Goal: Entertainment & Leisure: Browse casually

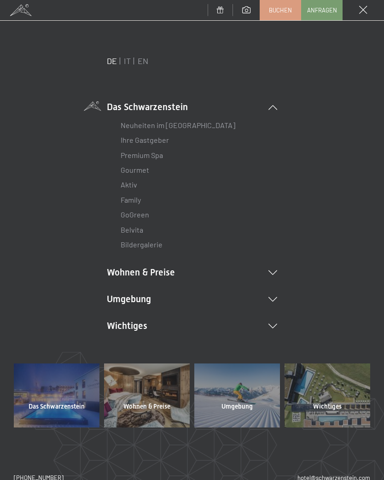
click at [274, 301] on li "Umgebung Das Ahrntal Ski & Winter Skifahren Skischule Wandern & Sommer Wandern …" at bounding box center [192, 299] width 171 height 13
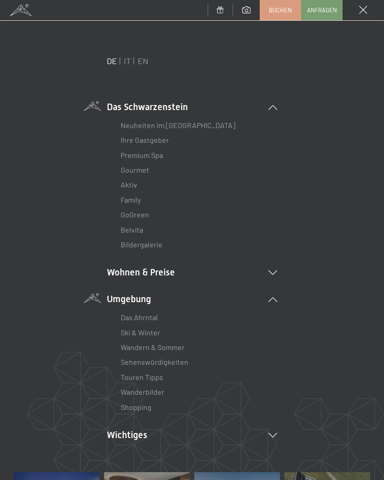
click at [158, 388] on link "Wanderbilder" at bounding box center [143, 392] width 44 height 9
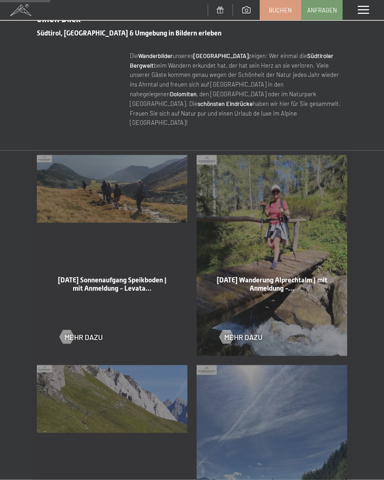
scroll to position [346, 0]
click at [226, 330] on div at bounding box center [227, 337] width 8 height 14
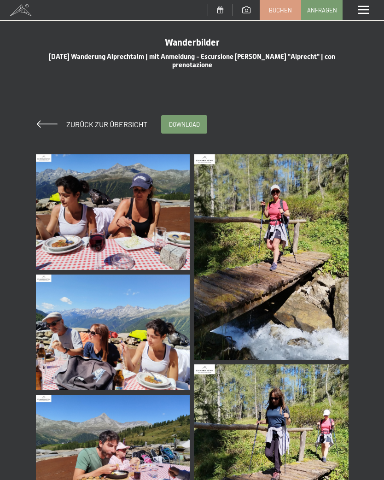
click at [149, 242] on img at bounding box center [113, 212] width 154 height 116
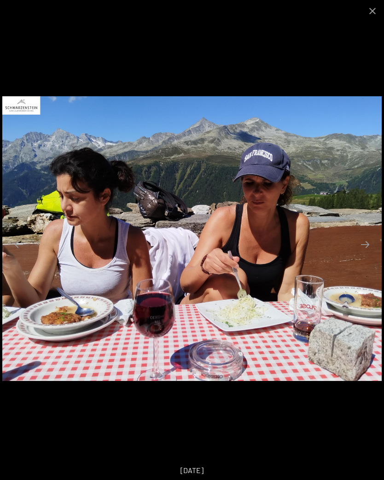
click at [363, 243] on button "Next slide" at bounding box center [365, 245] width 19 height 18
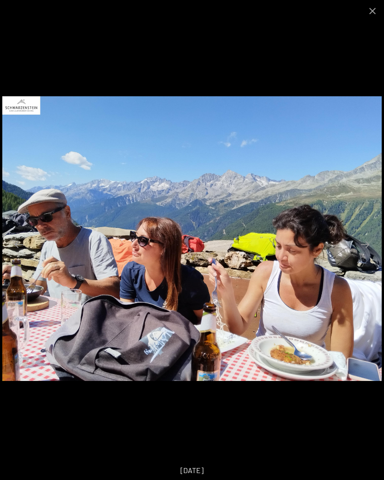
click at [366, 246] on button "Next slide" at bounding box center [365, 245] width 19 height 18
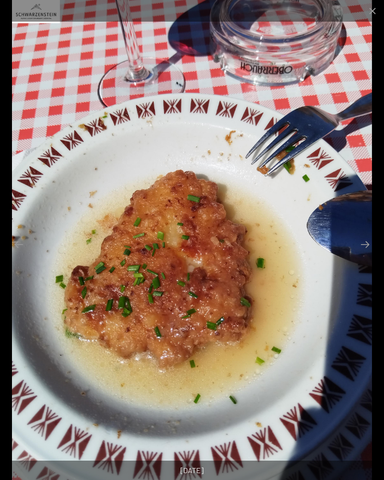
click at [368, 247] on button "Next slide" at bounding box center [365, 245] width 19 height 18
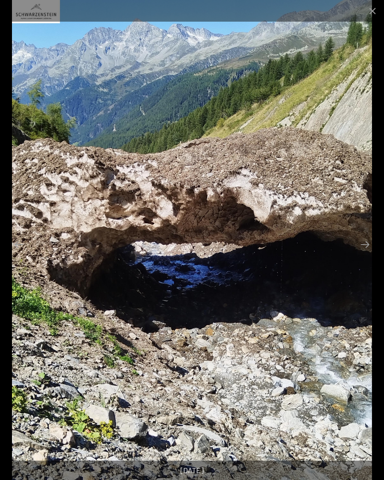
click at [367, 242] on button "Next slide" at bounding box center [365, 245] width 19 height 18
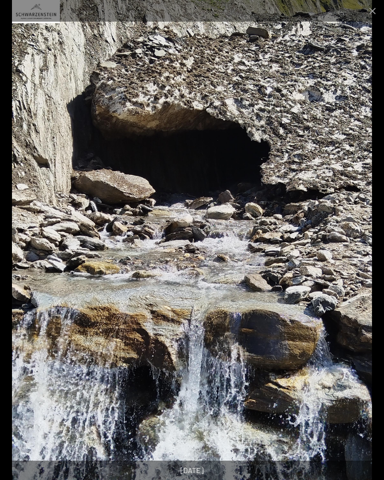
click at [367, 246] on button "Next slide" at bounding box center [365, 245] width 19 height 18
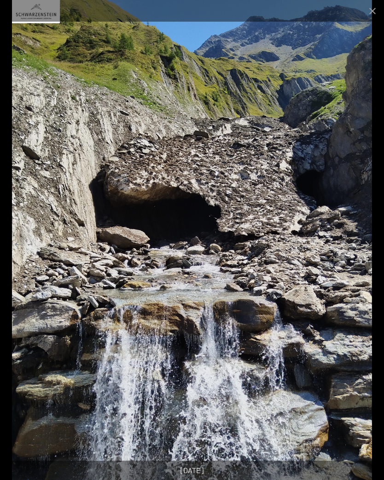
click at [370, 247] on button "Next slide" at bounding box center [365, 245] width 19 height 18
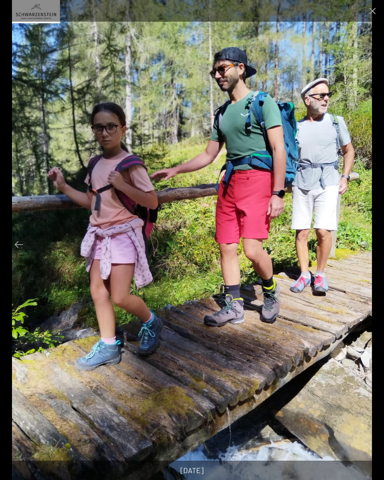
click at [366, 247] on button "Next slide" at bounding box center [365, 245] width 19 height 18
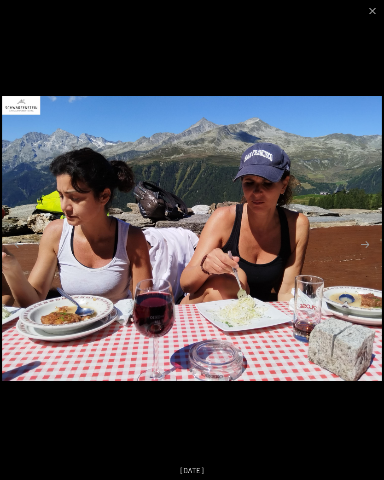
click at [373, 18] on button "Close gallery" at bounding box center [372, 11] width 23 height 22
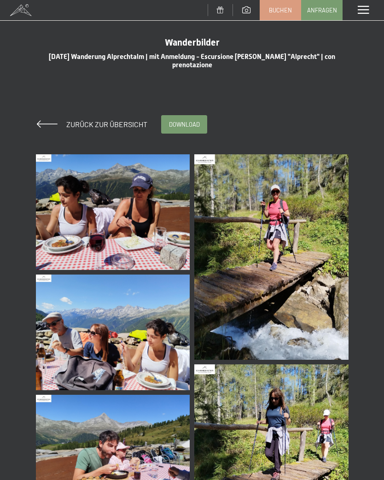
click at [99, 127] on span "Zurück zur Übersicht" at bounding box center [103, 124] width 89 height 9
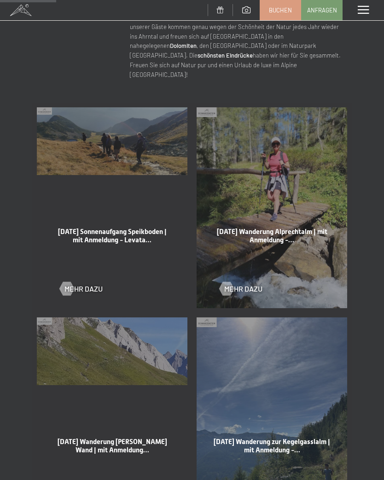
scroll to position [385, 0]
click at [65, 282] on div at bounding box center [67, 289] width 8 height 14
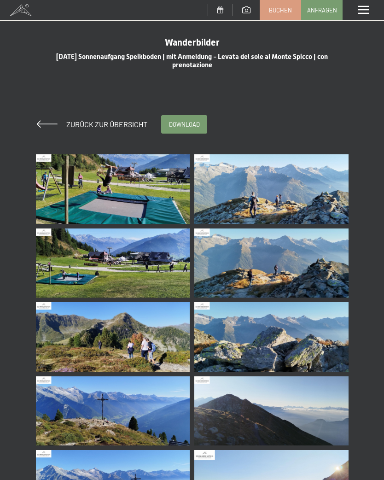
click at [127, 206] on img at bounding box center [113, 189] width 154 height 70
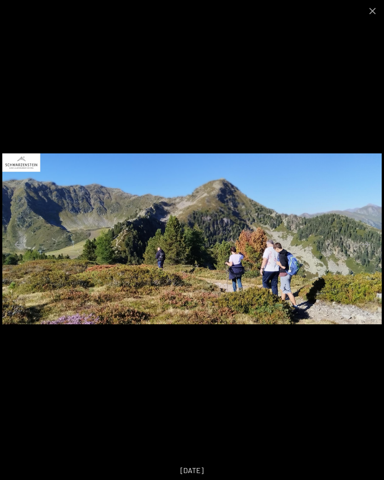
click at [368, 240] on button "Next slide" at bounding box center [365, 245] width 19 height 18
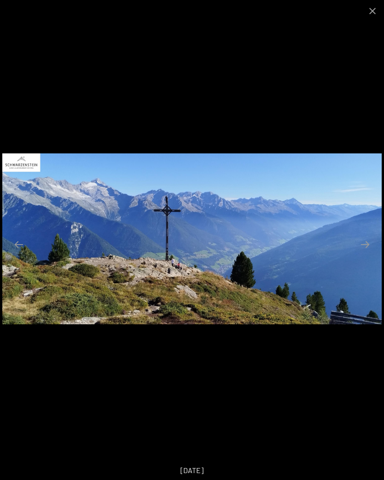
click at [369, 245] on button "Next slide" at bounding box center [365, 245] width 19 height 18
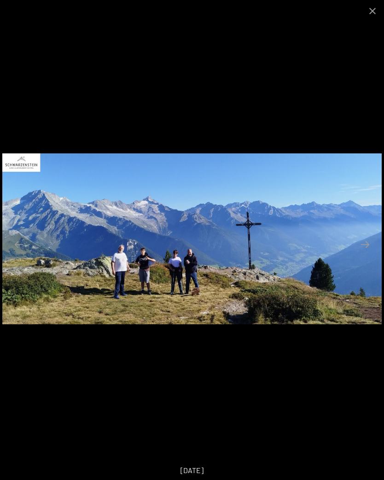
click at [373, 248] on button "Next slide" at bounding box center [365, 245] width 19 height 18
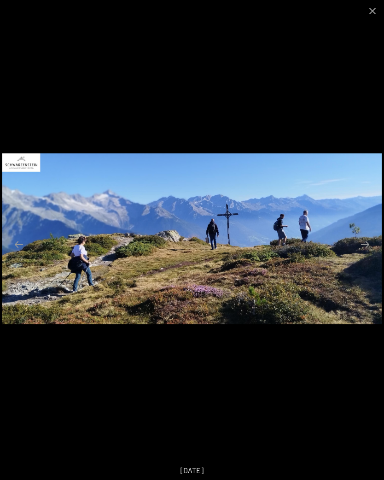
click at [368, 242] on button "Next slide" at bounding box center [365, 245] width 19 height 18
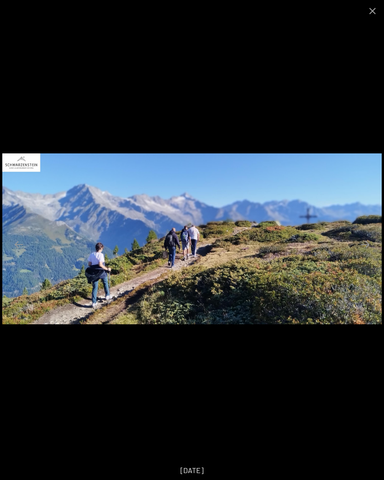
click at [370, 244] on button "Next slide" at bounding box center [365, 245] width 19 height 18
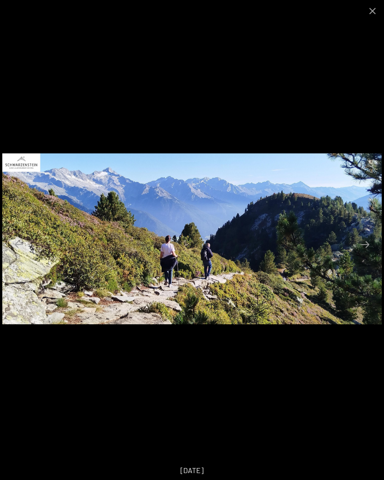
click at [372, 242] on button "Next slide" at bounding box center [365, 245] width 19 height 18
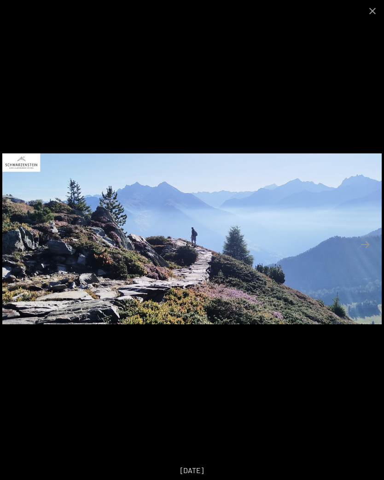
click at [372, 244] on button "Next slide" at bounding box center [365, 245] width 19 height 18
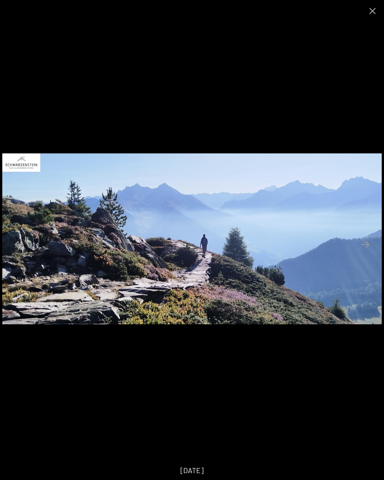
click at [372, 245] on button "Next slide" at bounding box center [365, 245] width 19 height 18
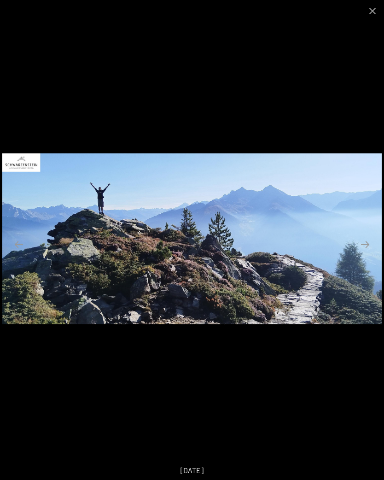
click at [370, 244] on button "Next slide" at bounding box center [365, 245] width 19 height 18
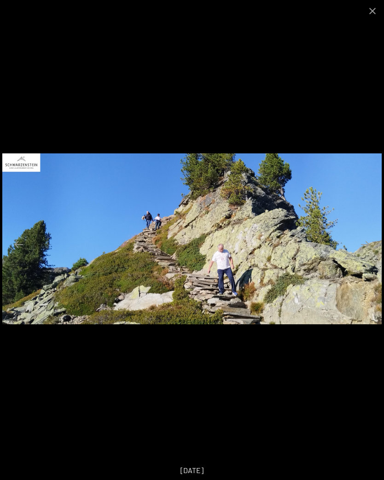
click at [371, 245] on button "Next slide" at bounding box center [365, 245] width 19 height 18
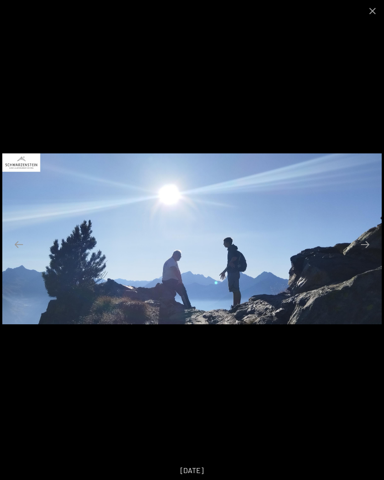
click at [369, 242] on button "Next slide" at bounding box center [365, 245] width 19 height 18
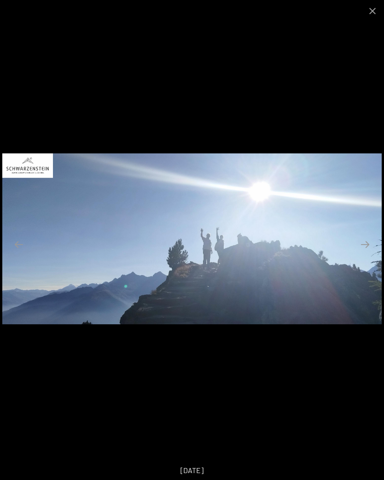
click at [371, 252] on button "Next slide" at bounding box center [365, 245] width 19 height 18
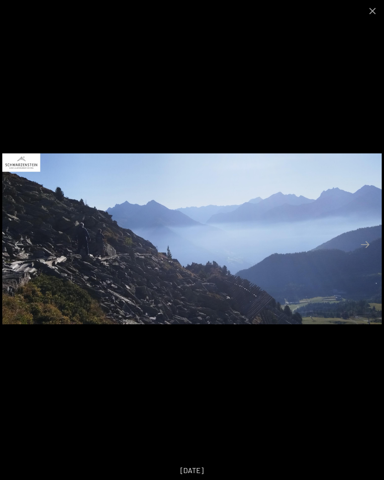
click at [365, 246] on button "Next slide" at bounding box center [365, 245] width 19 height 18
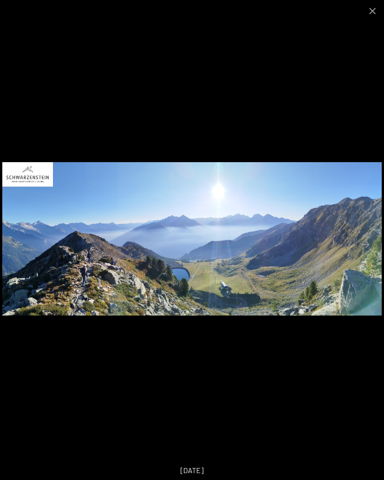
click at [368, 241] on button "Next slide" at bounding box center [365, 245] width 19 height 18
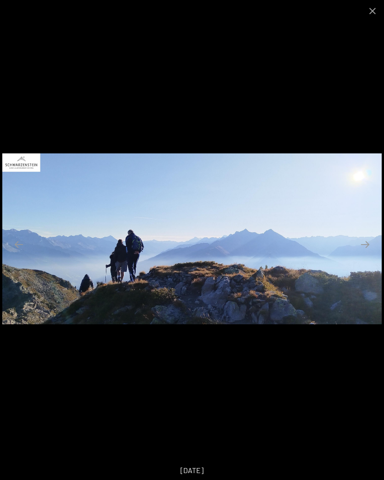
click at [369, 246] on button "Next slide" at bounding box center [365, 245] width 19 height 18
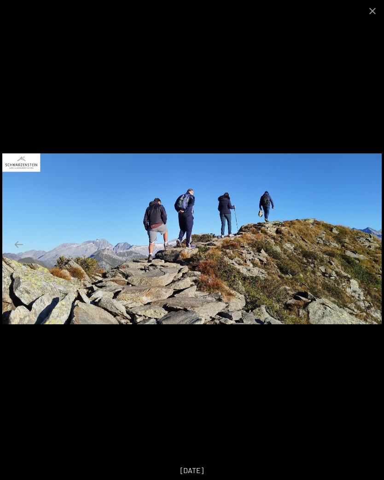
click at [371, 243] on button "Next slide" at bounding box center [365, 245] width 19 height 18
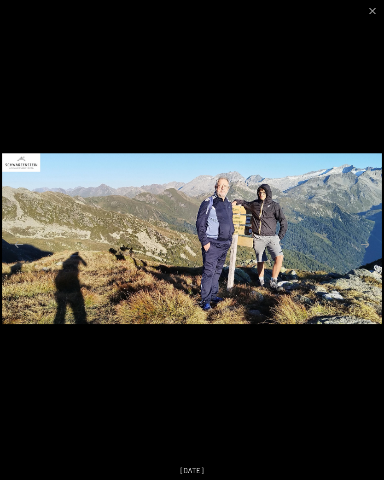
scroll to position [36, 0]
click at [369, 248] on button "Next slide" at bounding box center [365, 245] width 19 height 18
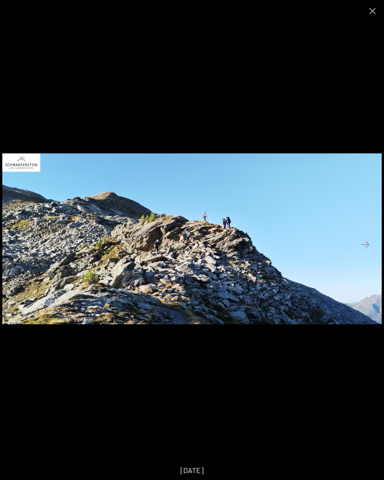
click at [370, 254] on button "Next slide" at bounding box center [365, 245] width 19 height 18
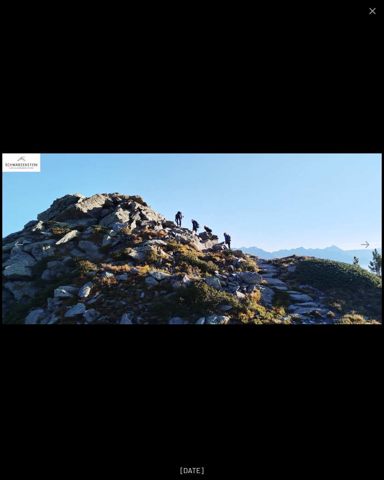
click at [371, 249] on button "Next slide" at bounding box center [365, 245] width 19 height 18
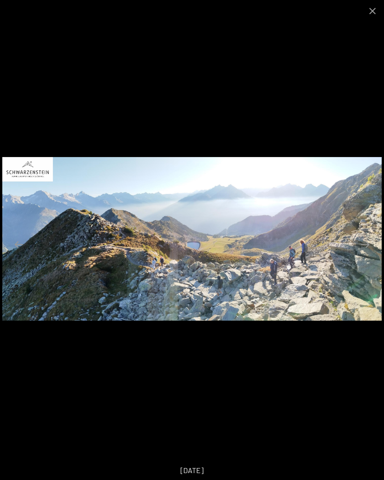
click at [373, 253] on button "Next slide" at bounding box center [365, 245] width 19 height 18
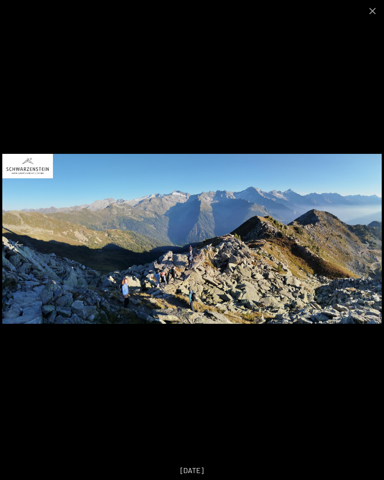
click at [372, 252] on button "Next slide" at bounding box center [365, 245] width 19 height 18
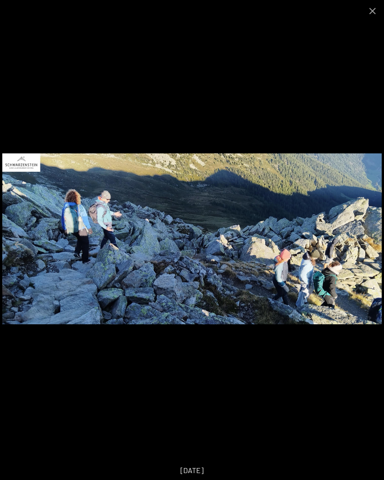
click at [365, 248] on button "Next slide" at bounding box center [365, 245] width 19 height 18
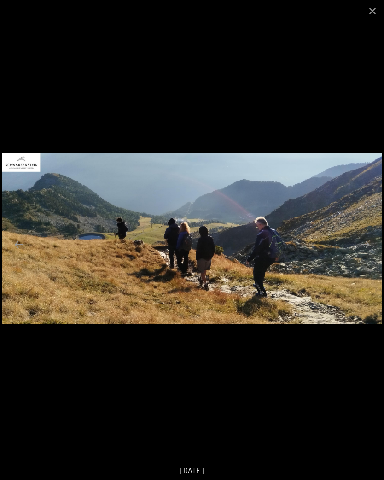
click at [368, 254] on button "Next slide" at bounding box center [365, 245] width 19 height 18
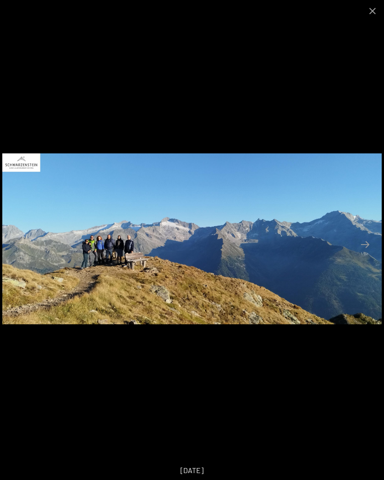
click at [371, 251] on button "Next slide" at bounding box center [365, 245] width 19 height 18
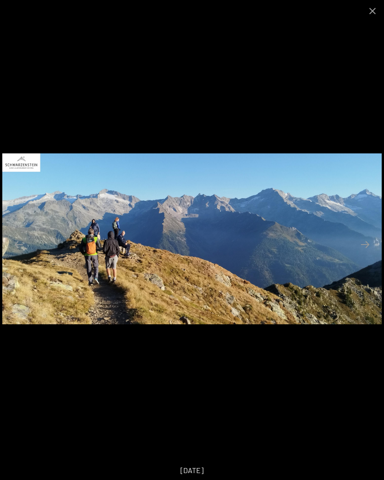
click at [366, 254] on button "Next slide" at bounding box center [365, 245] width 19 height 18
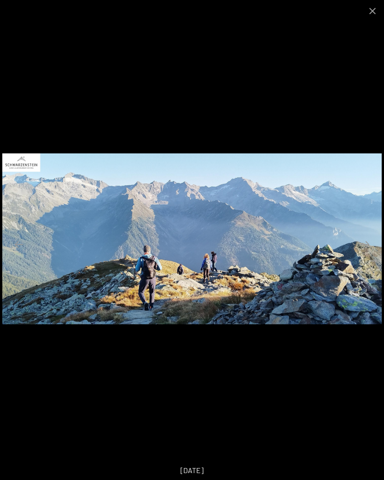
click at [371, 253] on button "Next slide" at bounding box center [365, 245] width 19 height 18
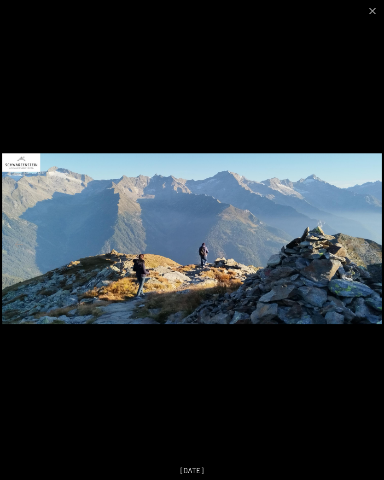
click at [369, 254] on button "Next slide" at bounding box center [365, 245] width 19 height 18
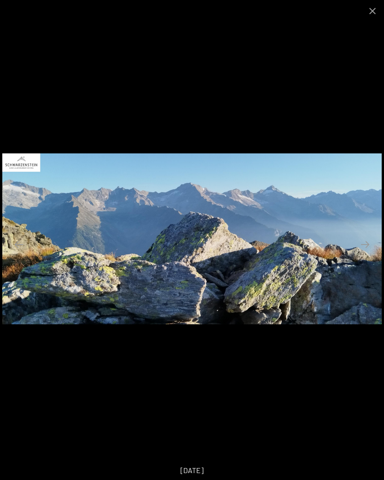
click at [369, 254] on button "Next slide" at bounding box center [365, 245] width 19 height 18
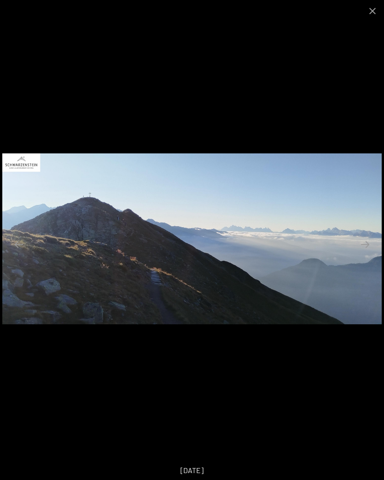
click at [368, 254] on button "Next slide" at bounding box center [365, 245] width 19 height 18
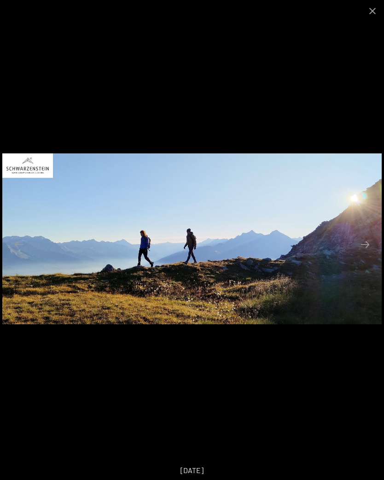
click at [369, 254] on button "Next slide" at bounding box center [365, 245] width 19 height 18
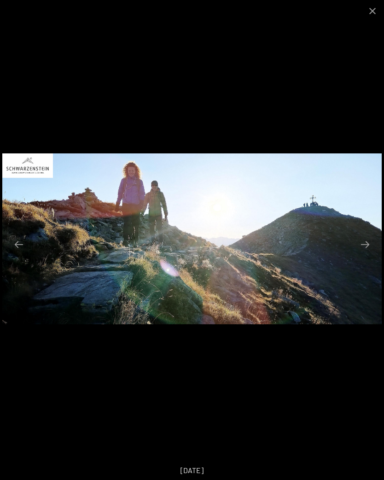
click at [364, 253] on button "Next slide" at bounding box center [365, 245] width 19 height 18
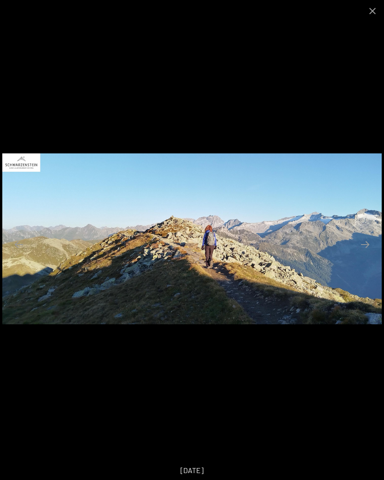
click at [372, 249] on button "Next slide" at bounding box center [365, 245] width 19 height 18
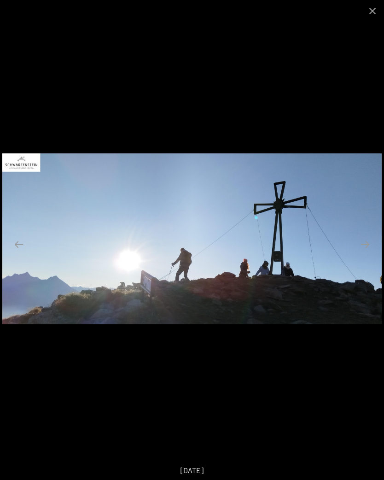
click at [370, 254] on button "Next slide" at bounding box center [365, 245] width 19 height 18
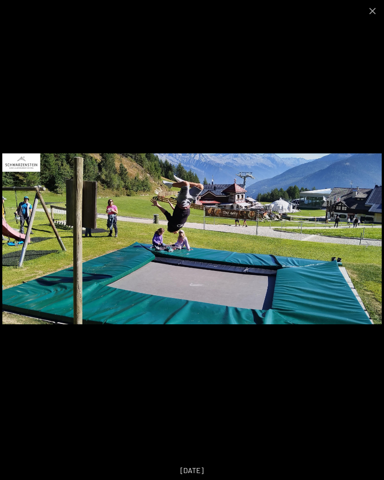
click at [372, 12] on button "Close gallery" at bounding box center [372, 11] width 23 height 22
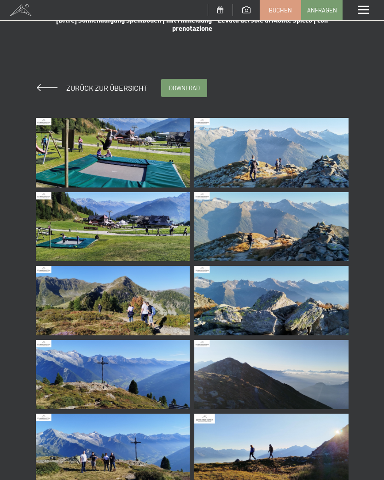
scroll to position [0, 0]
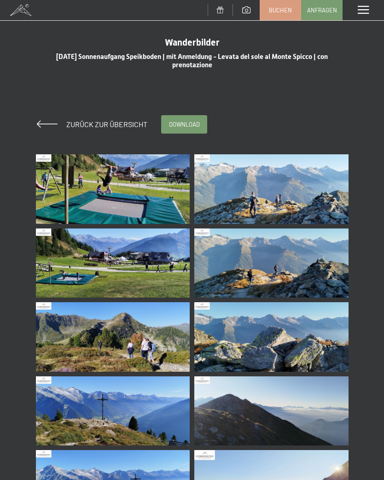
click at [45, 127] on span at bounding box center [47, 123] width 21 height 7
